Goal: Task Accomplishment & Management: Use online tool/utility

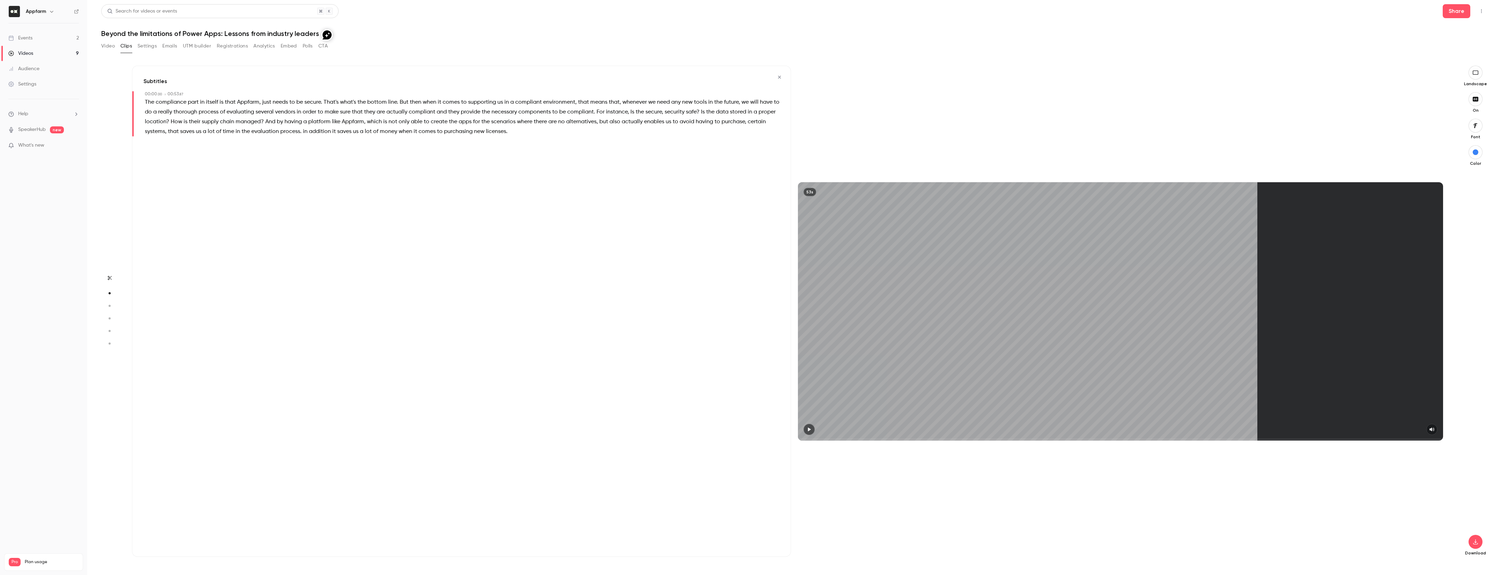
scroll to position [497, 0]
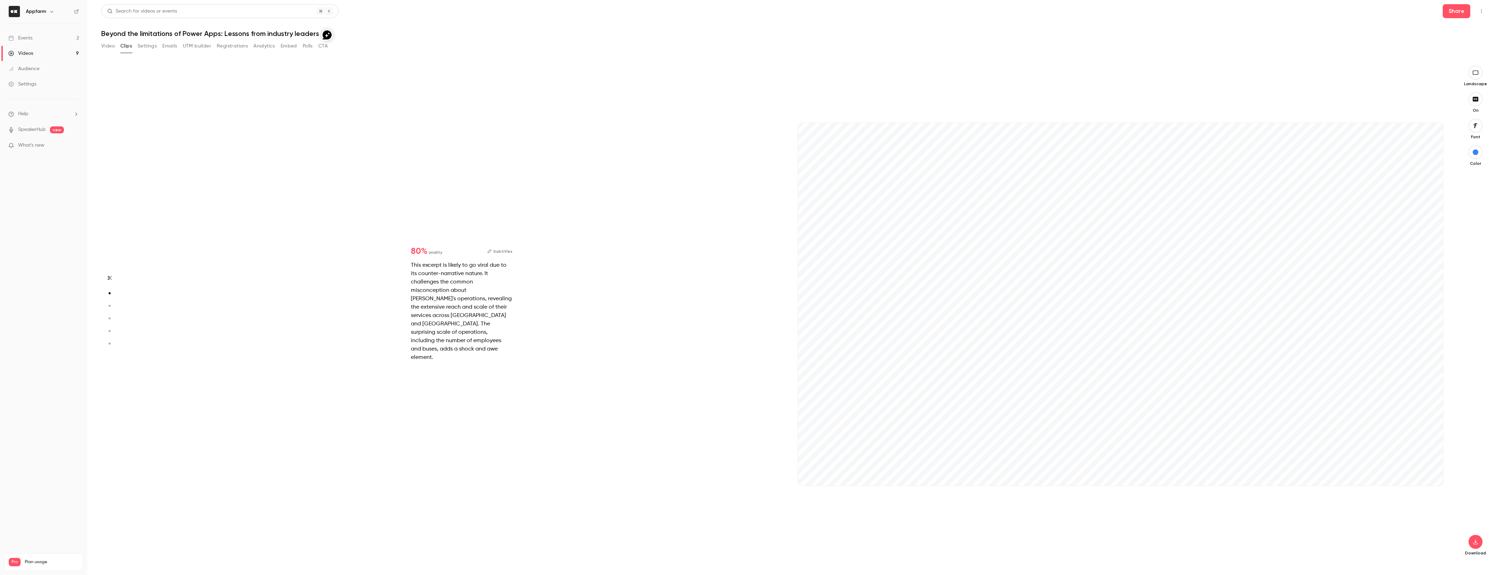
drag, startPoint x: 111, startPoint y: 48, endPoint x: 178, endPoint y: 53, distance: 66.5
click at [111, 48] on button "Video" at bounding box center [108, 45] width 14 height 11
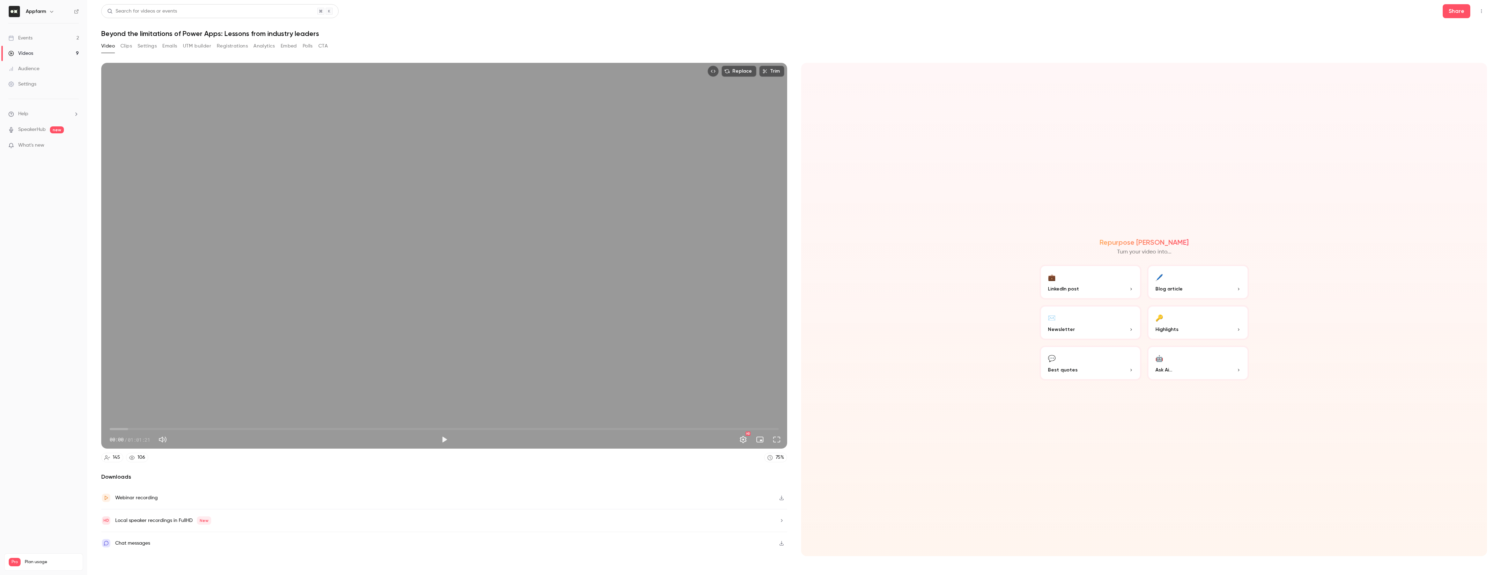
click at [130, 47] on button "Clips" at bounding box center [126, 45] width 12 height 11
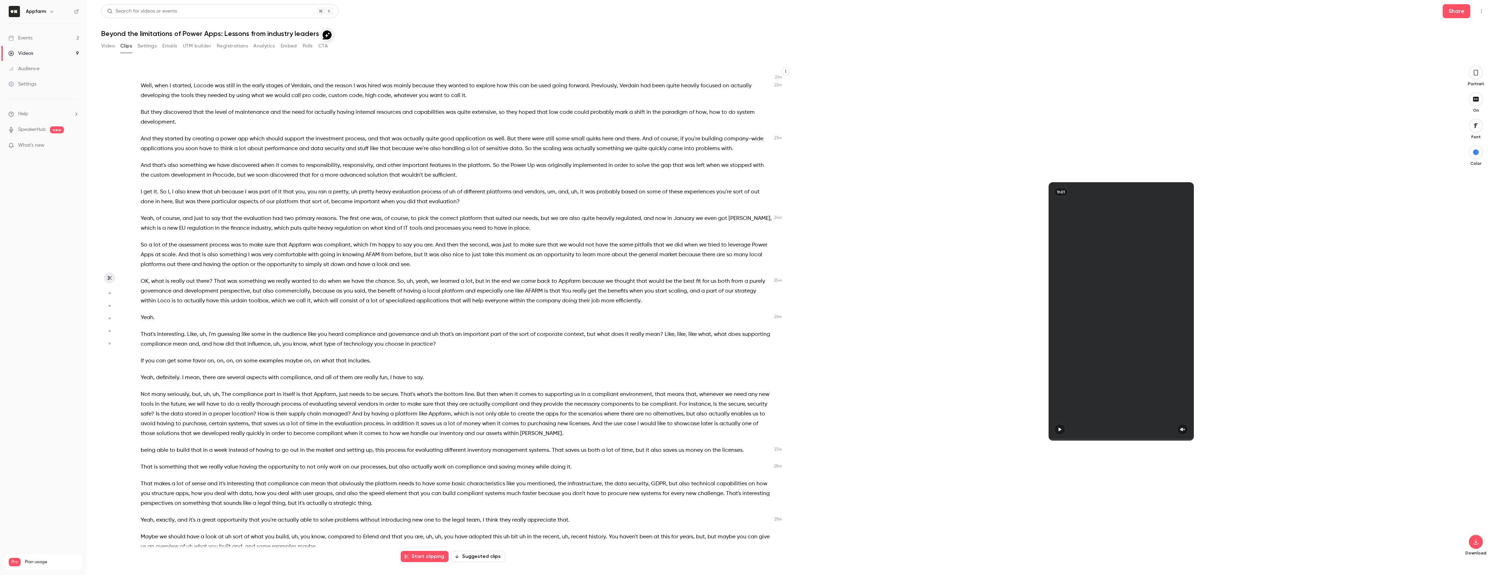
scroll to position [1803, 0]
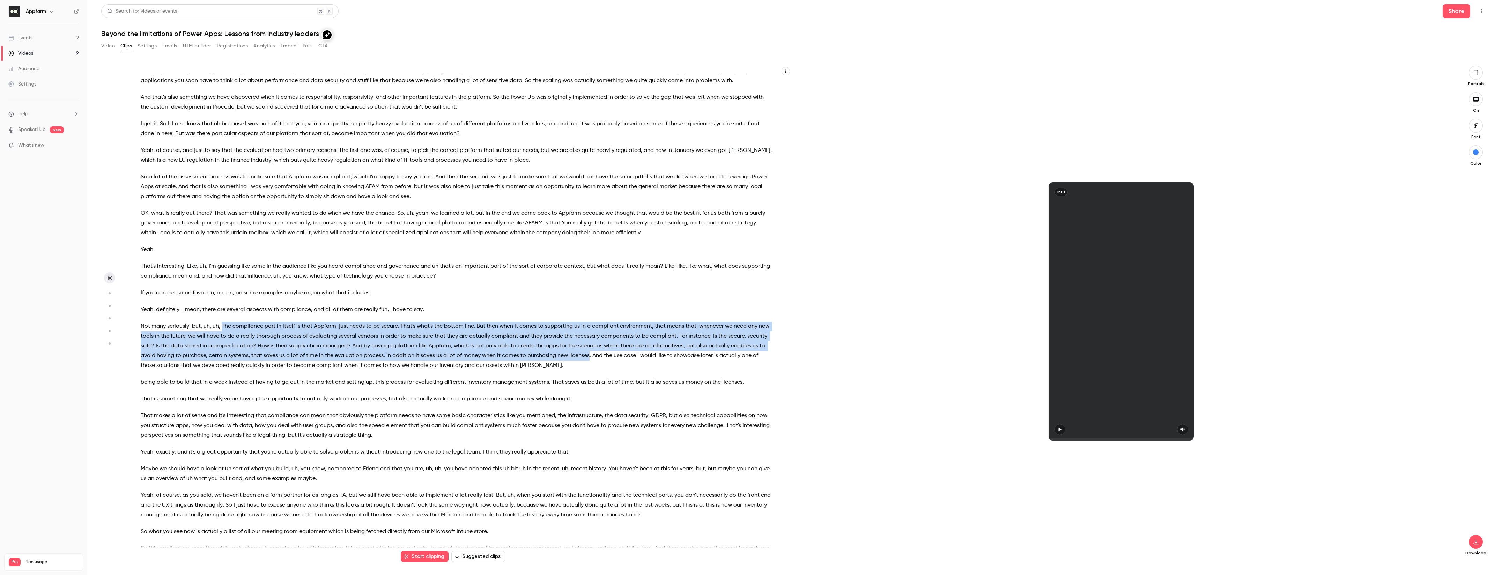
drag, startPoint x: 222, startPoint y: 316, endPoint x: 587, endPoint y: 348, distance: 366.9
click at [587, 348] on p "Not many seriously , but , uh , uh , The compliance part in itself is that Appf…" at bounding box center [457, 346] width 632 height 49
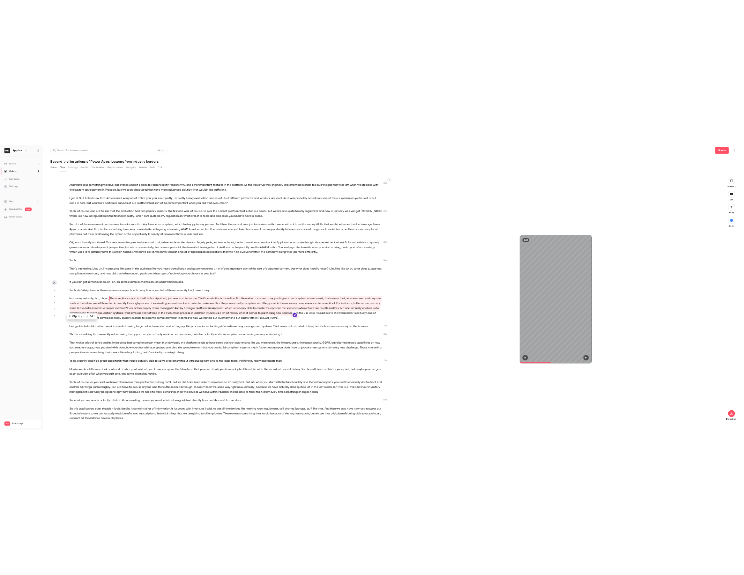
scroll to position [1820, 0]
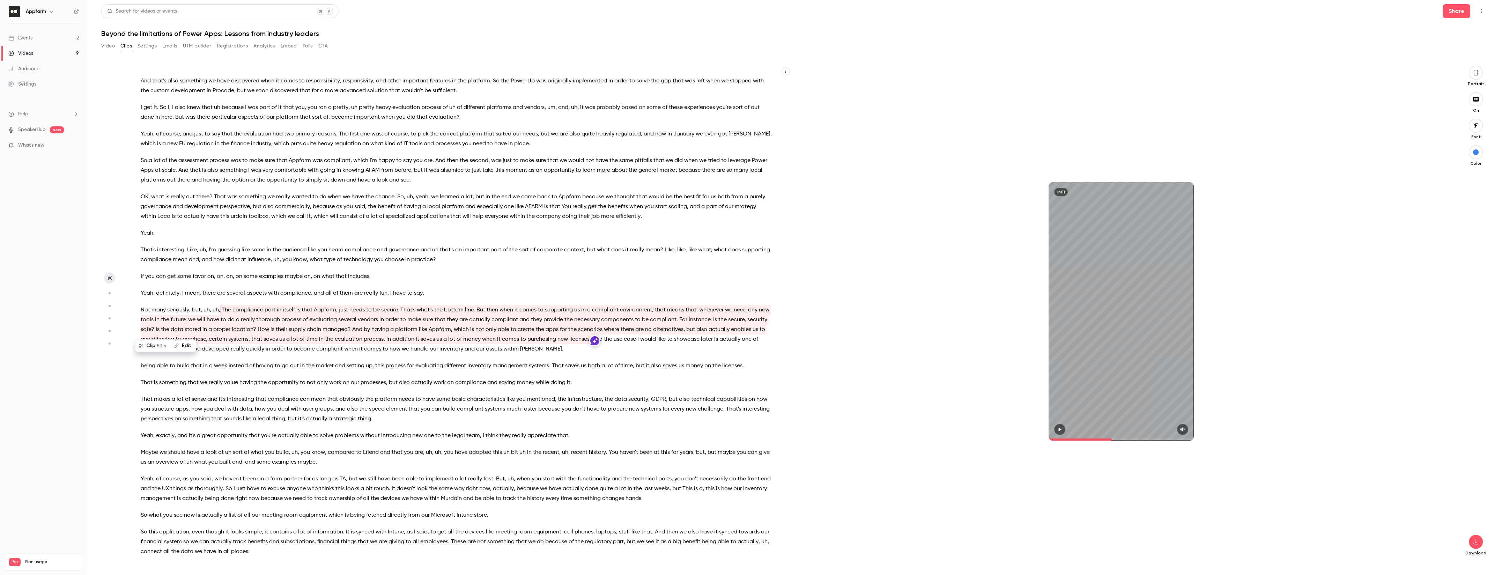
click at [1479, 71] on button "button" at bounding box center [1476, 73] width 14 height 14
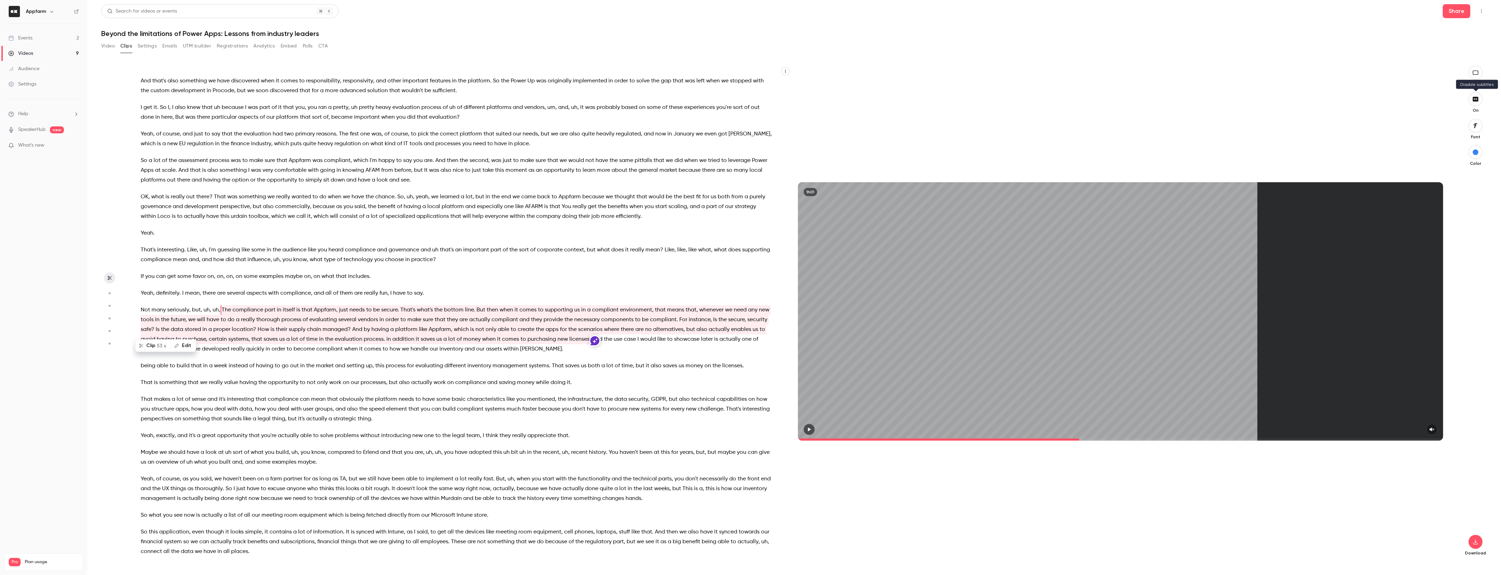
click at [1478, 99] on icon "button" at bounding box center [1476, 99] width 6 height 5
click at [155, 346] on button "Clip 53 s" at bounding box center [153, 345] width 35 height 11
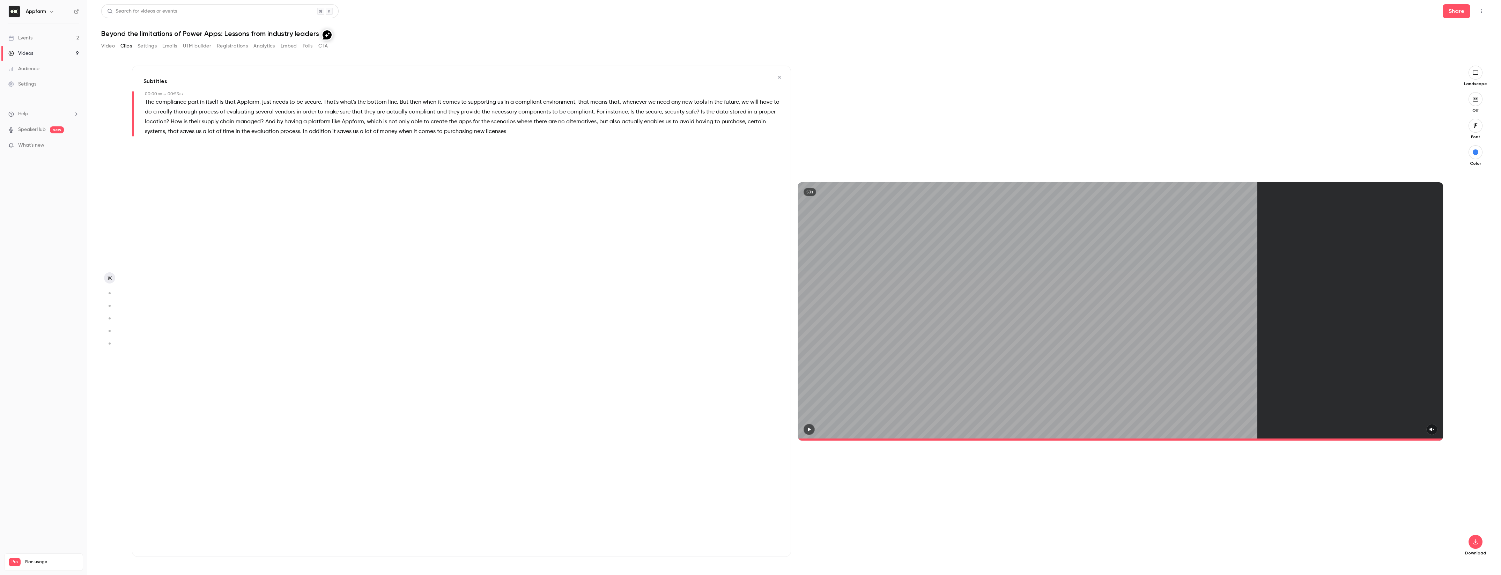
type input "*"
click at [1479, 543] on icon "button" at bounding box center [1476, 542] width 8 height 6
click at [1444, 535] on span "High quality requires longer processing" at bounding box center [1423, 535] width 80 height 7
